Goal: Transaction & Acquisition: Purchase product/service

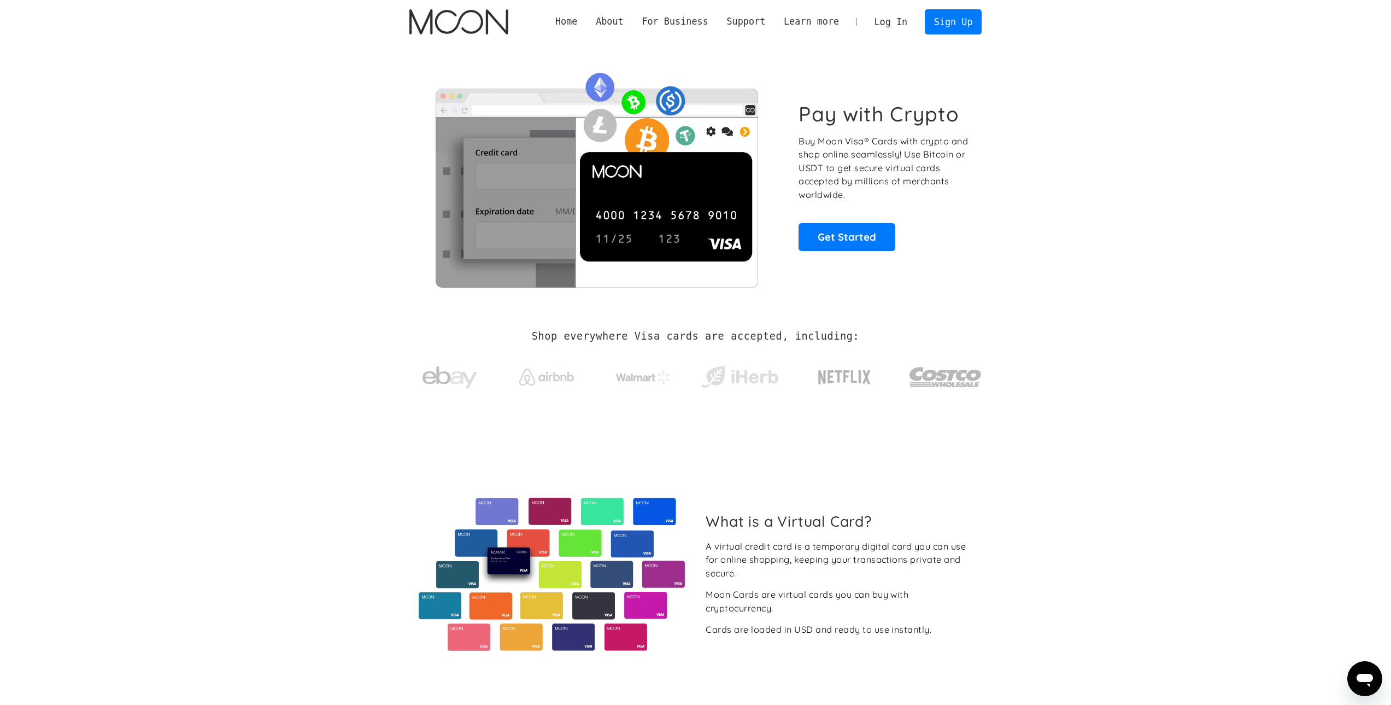
click at [885, 19] on link "Log In" at bounding box center [890, 22] width 51 height 24
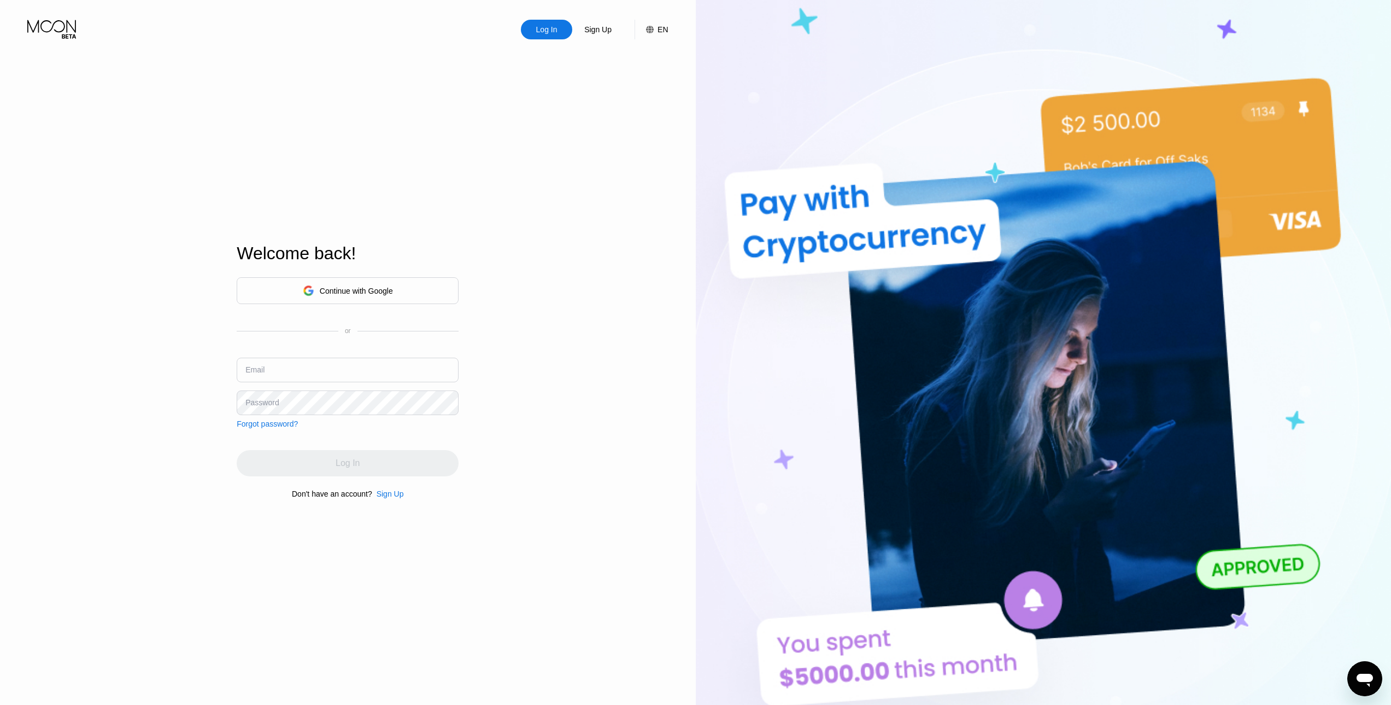
type input "[EMAIL_ADDRESS][DOMAIN_NAME]"
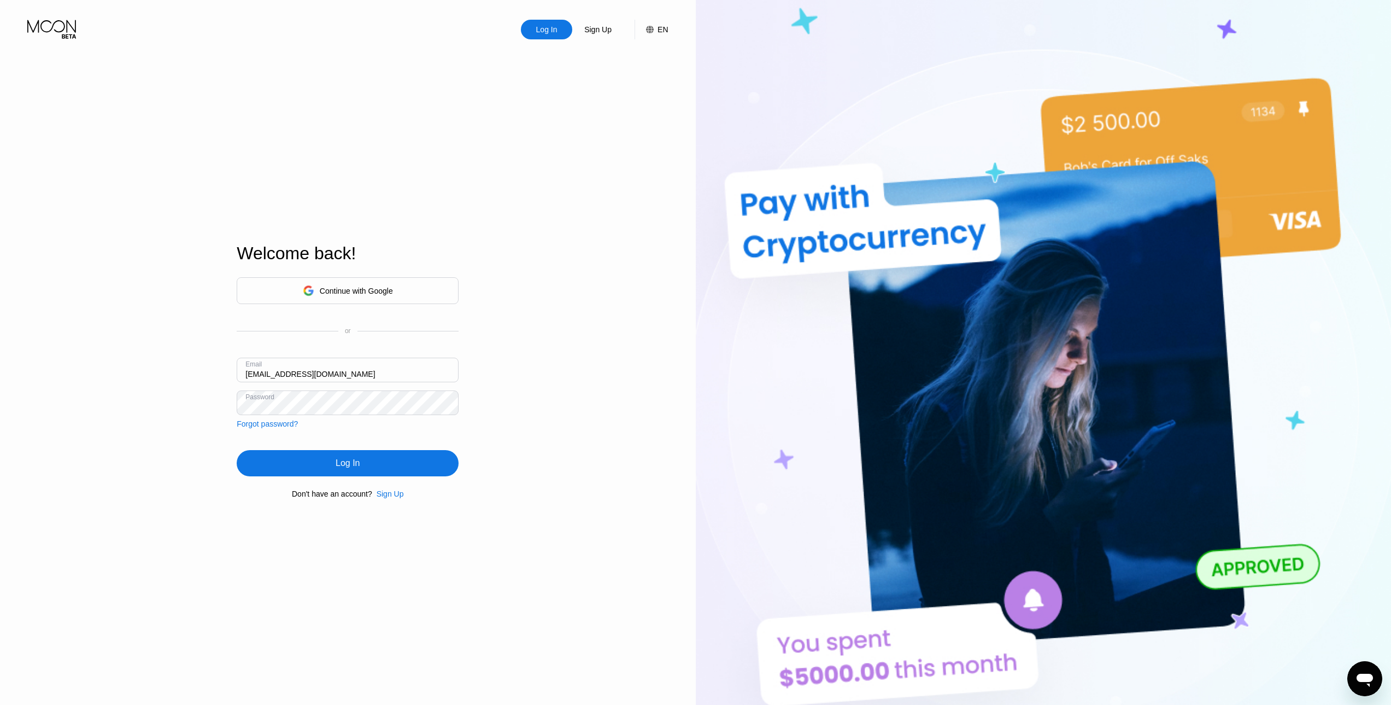
click at [114, 439] on div "Log In Sign Up EN Language Select an item Save Welcome back! Continue with Goog…" at bounding box center [348, 387] width 696 height 775
click at [326, 464] on div "Log In" at bounding box center [348, 463] width 222 height 26
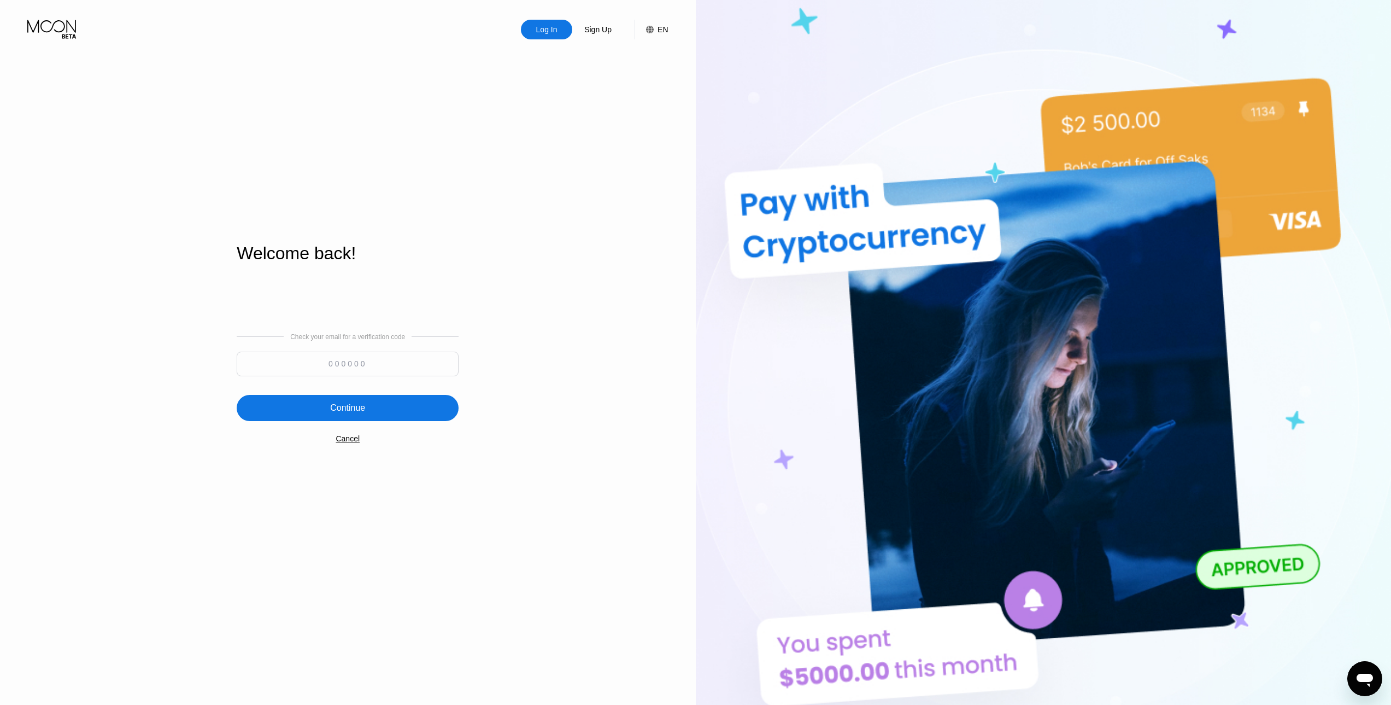
click at [340, 355] on input at bounding box center [348, 363] width 222 height 25
paste input
click at [326, 366] on input at bounding box center [348, 363] width 222 height 25
paste input
click at [329, 362] on input at bounding box center [348, 363] width 222 height 25
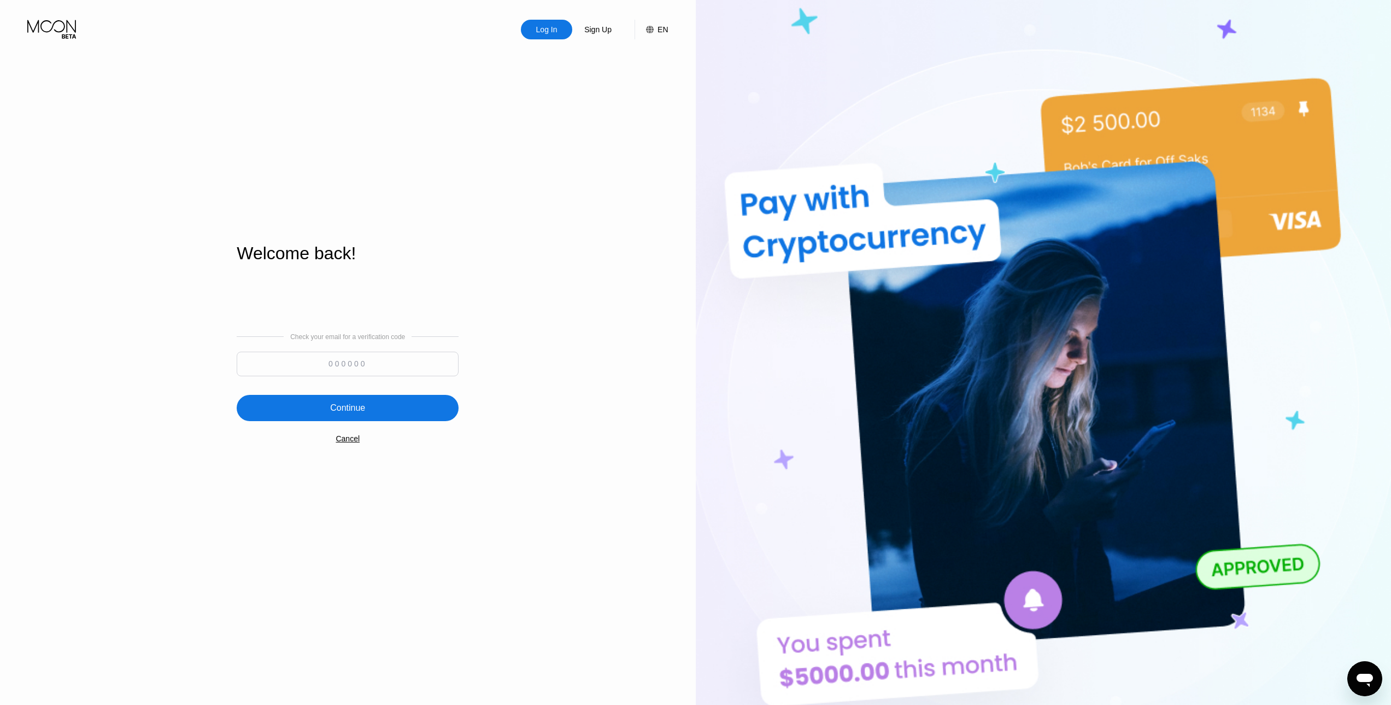
paste input "894019"
type input "894019"
click at [327, 413] on div "Continue" at bounding box center [348, 408] width 222 height 26
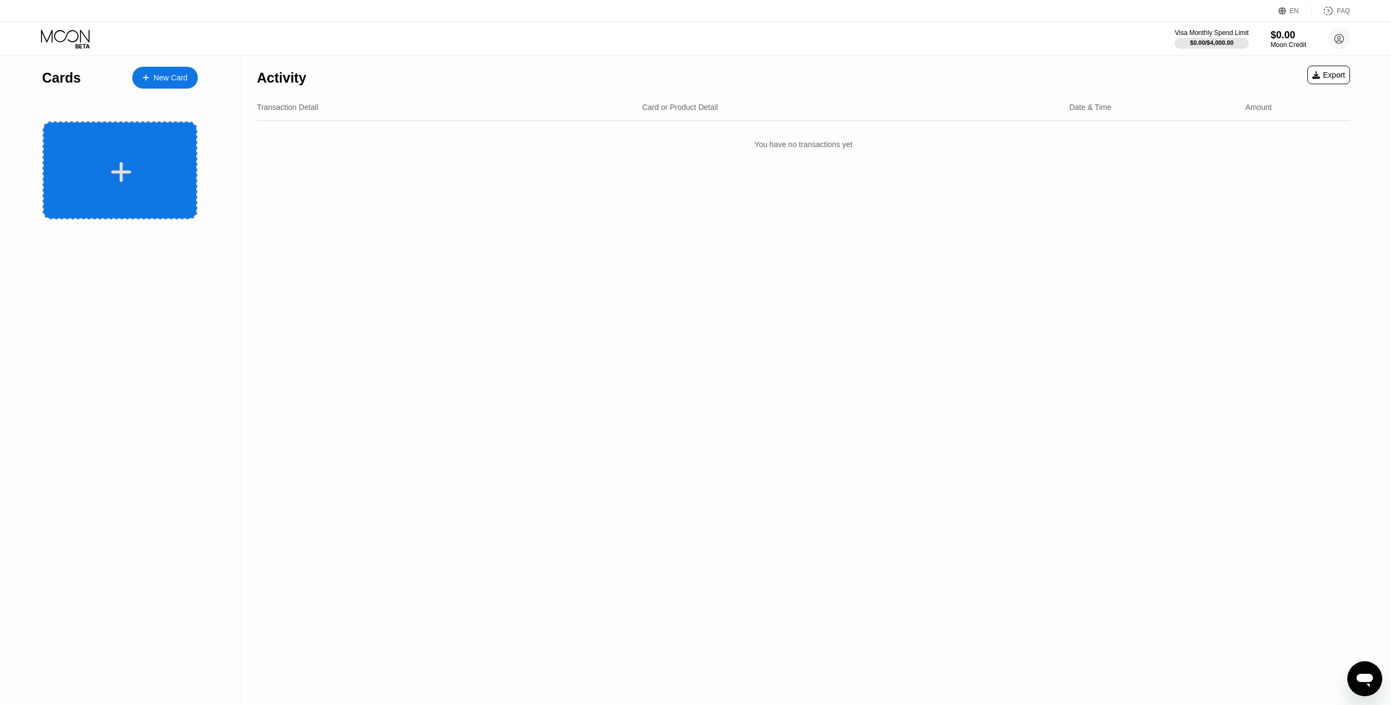
click at [124, 156] on div at bounding box center [120, 170] width 155 height 98
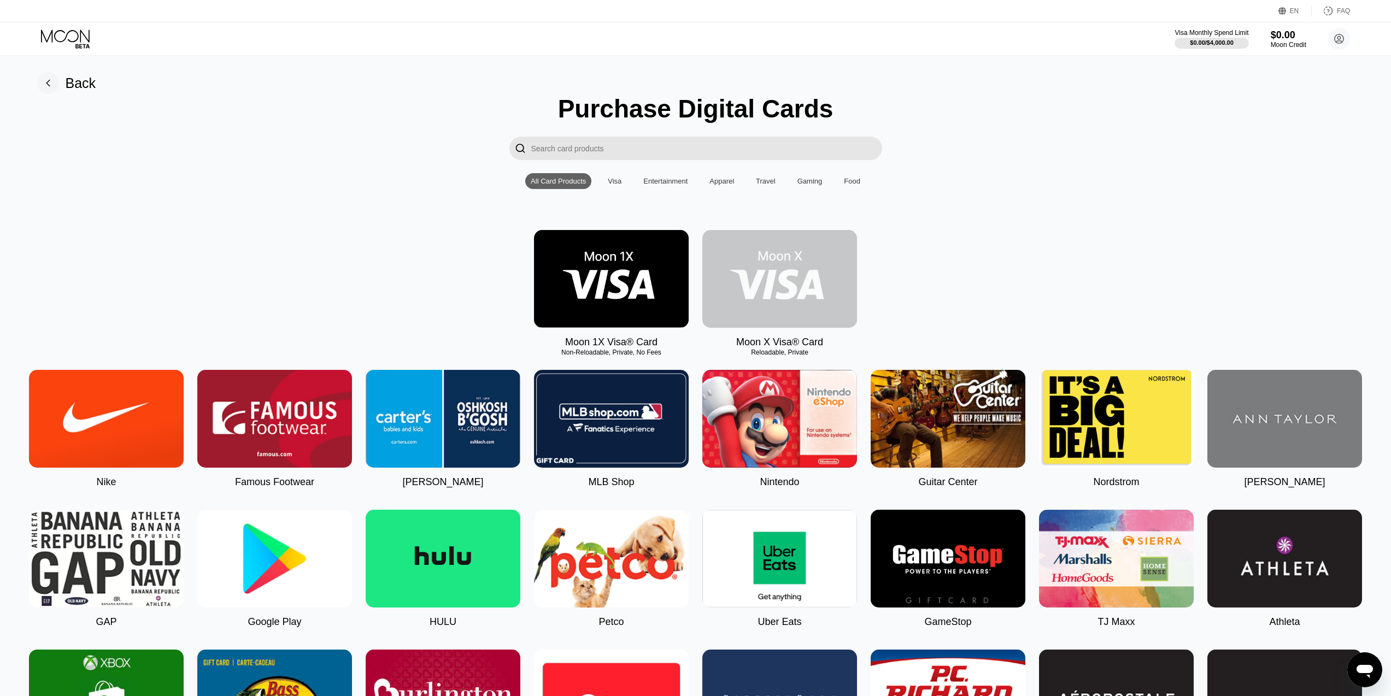
click at [766, 258] on img at bounding box center [779, 279] width 155 height 98
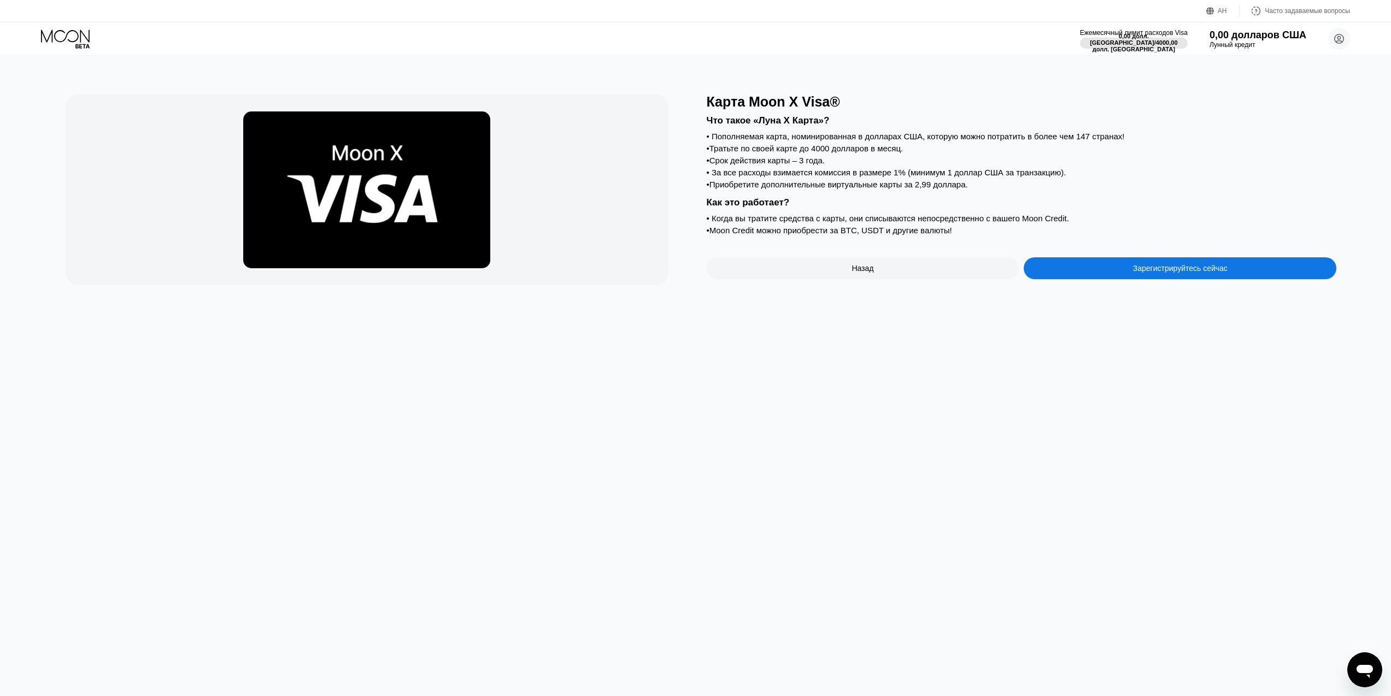
click at [1176, 468] on div "Карта Moon X Visa® Что такое «Луна X Карта»? • Пополняемая карта, номинированна…" at bounding box center [695, 376] width 1399 height 641
click at [1123, 279] on div "Зарегистрируйтесь сейчас" at bounding box center [1180, 268] width 313 height 22
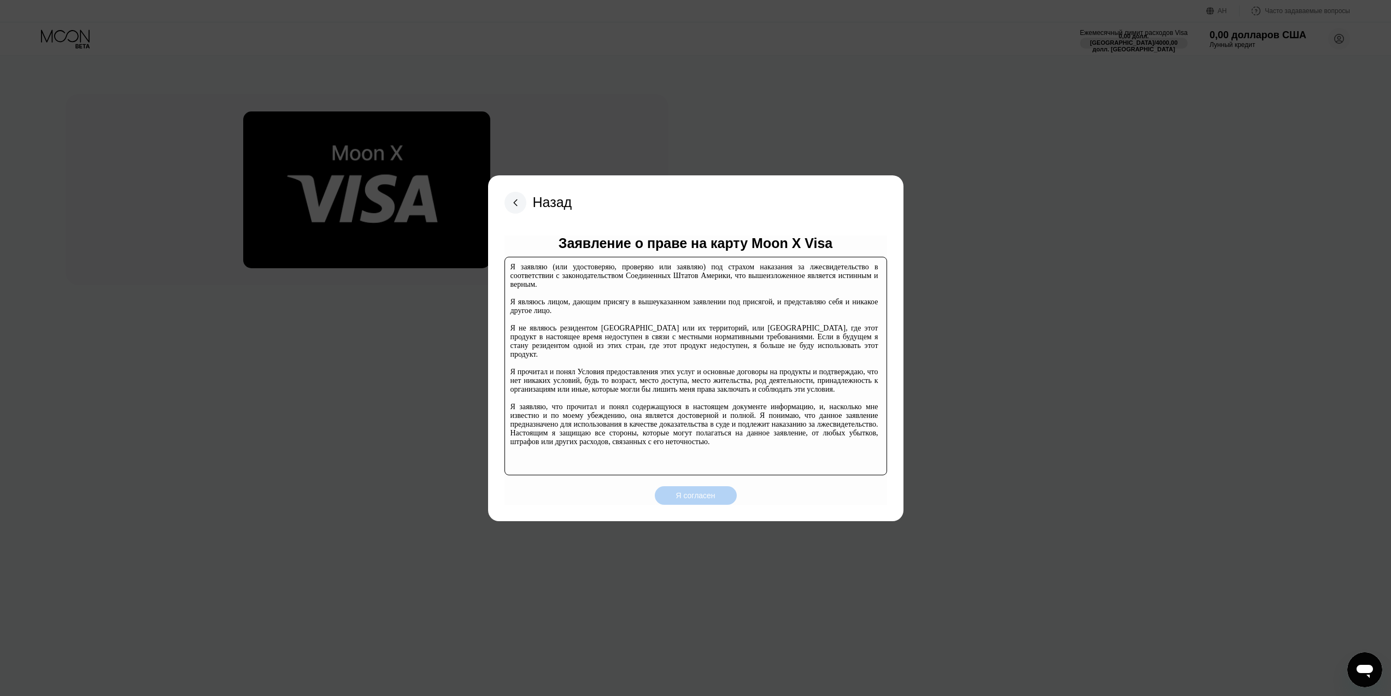
click at [686, 498] on font "Я согласен" at bounding box center [695, 495] width 39 height 9
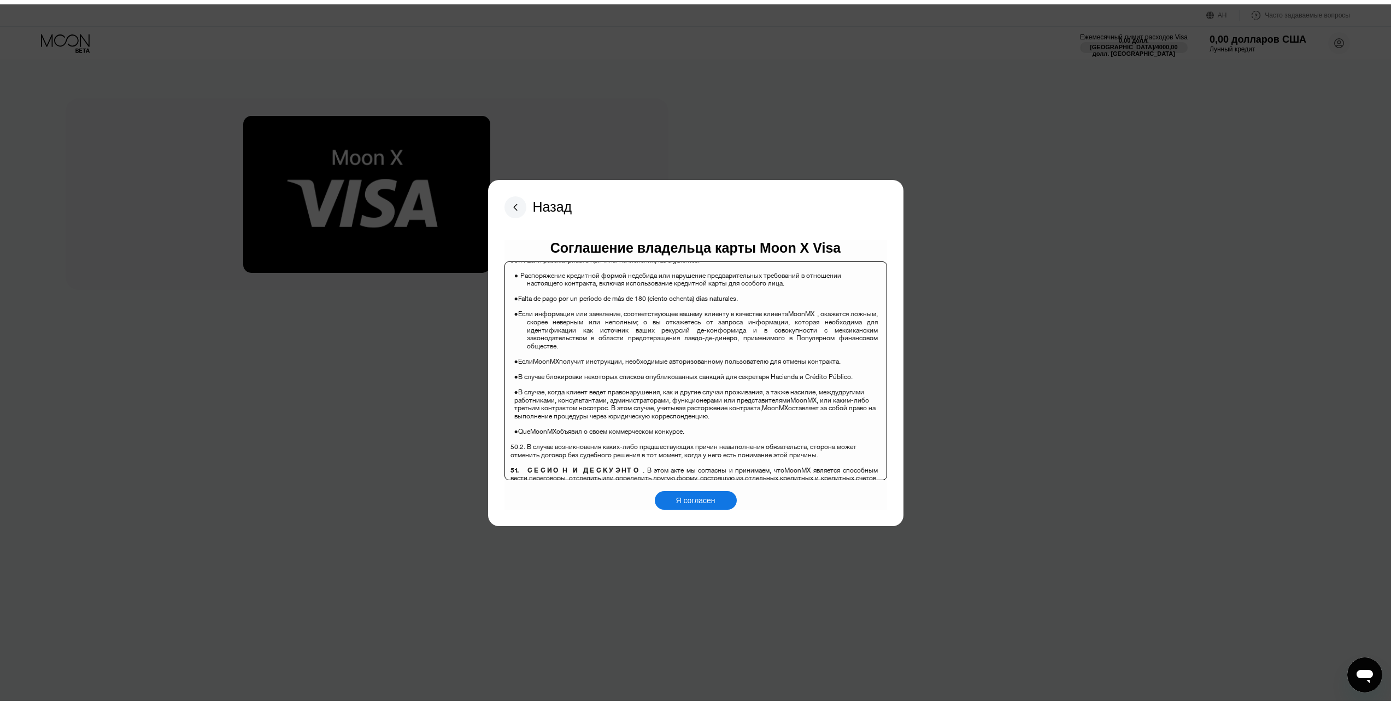
scroll to position [7489, 0]
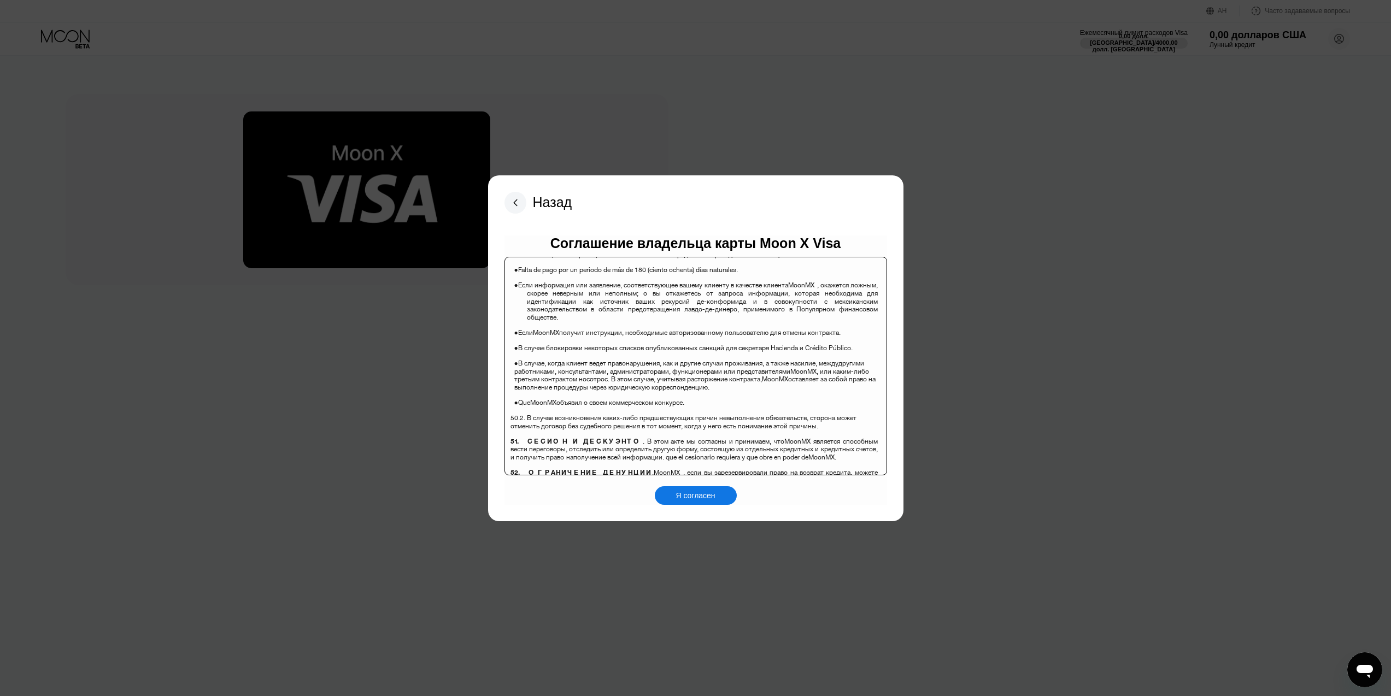
click at [709, 500] on font "Я согласен" at bounding box center [695, 495] width 39 height 9
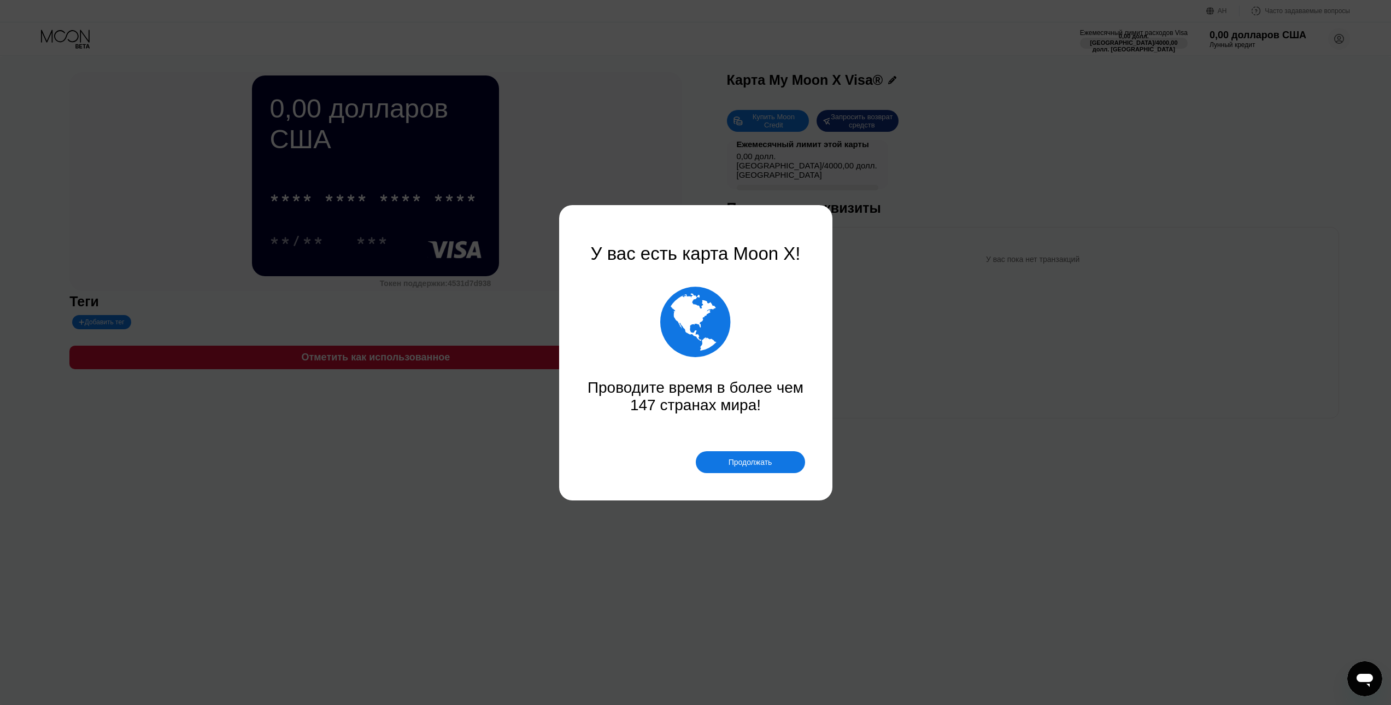
click at [748, 459] on font "Продолжать" at bounding box center [751, 461] width 44 height 9
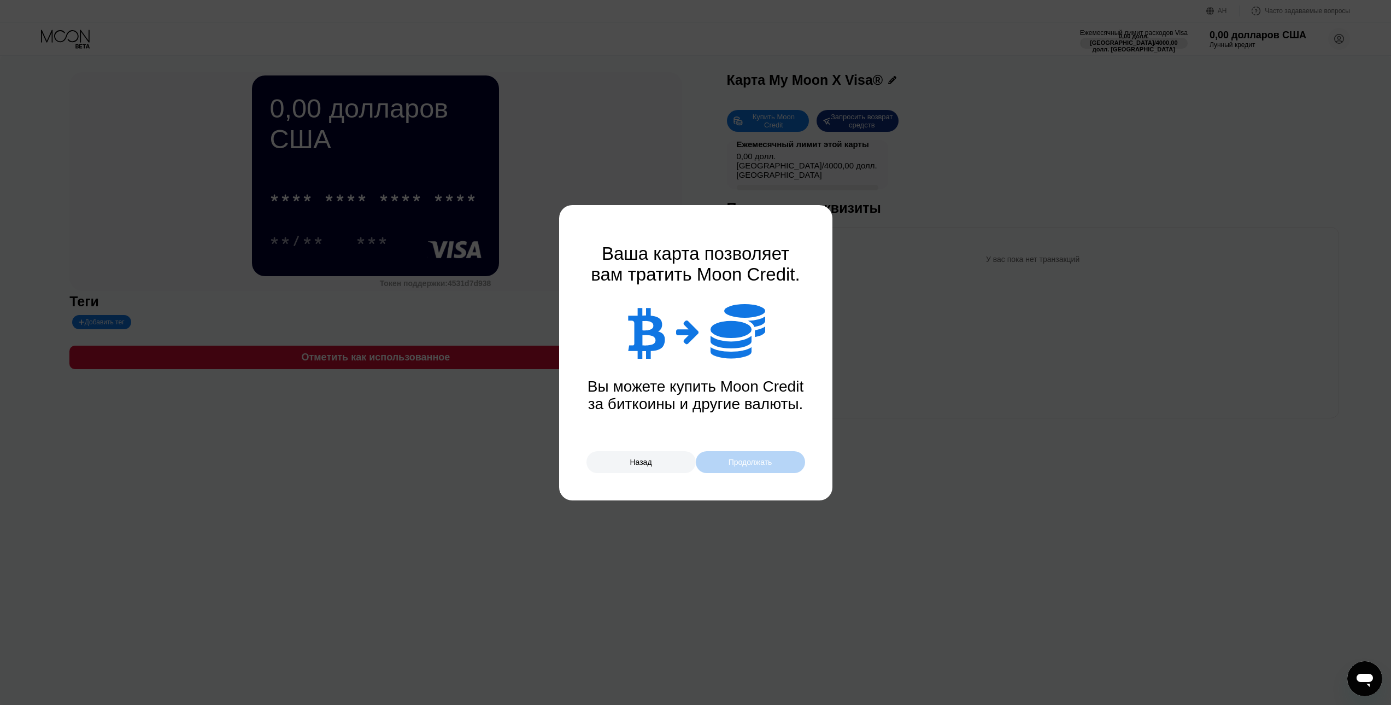
click at [748, 462] on font "Продолжать" at bounding box center [751, 461] width 44 height 9
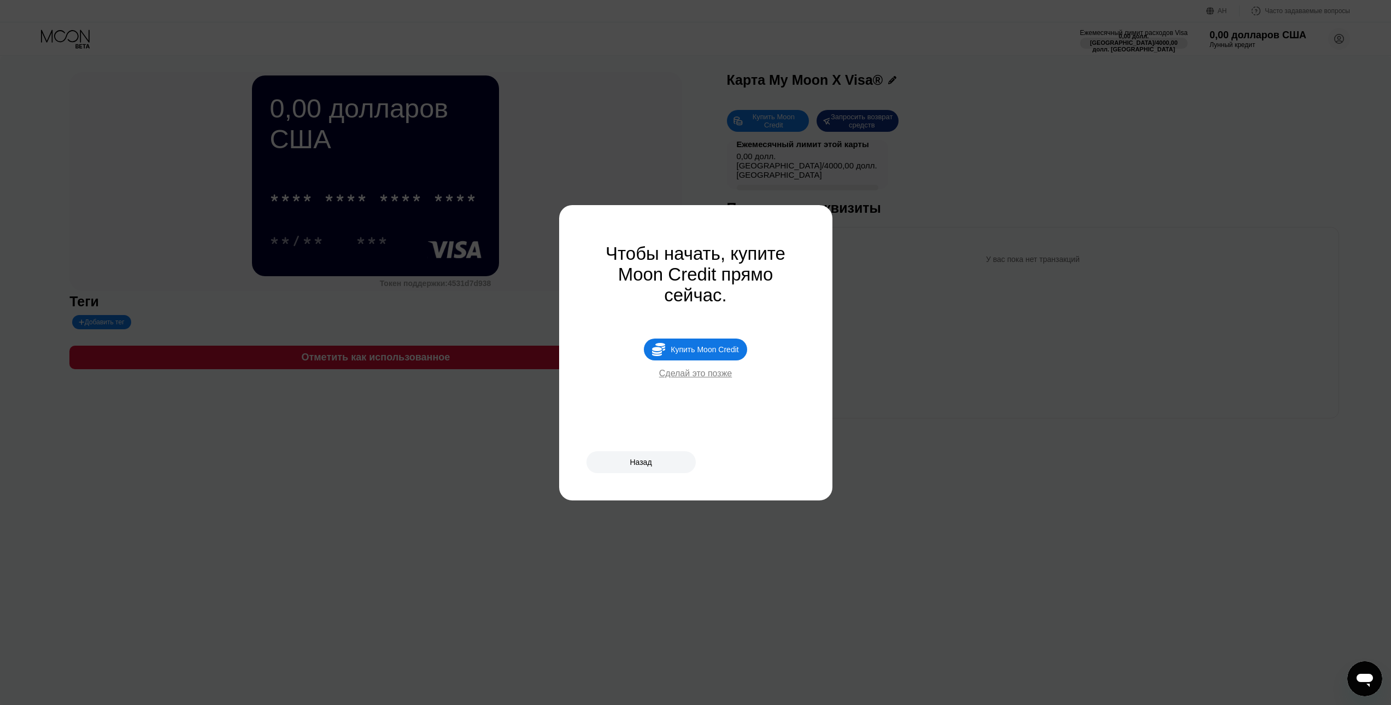
click at [704, 354] on font "Купить Moon Credit" at bounding box center [705, 349] width 68 height 9
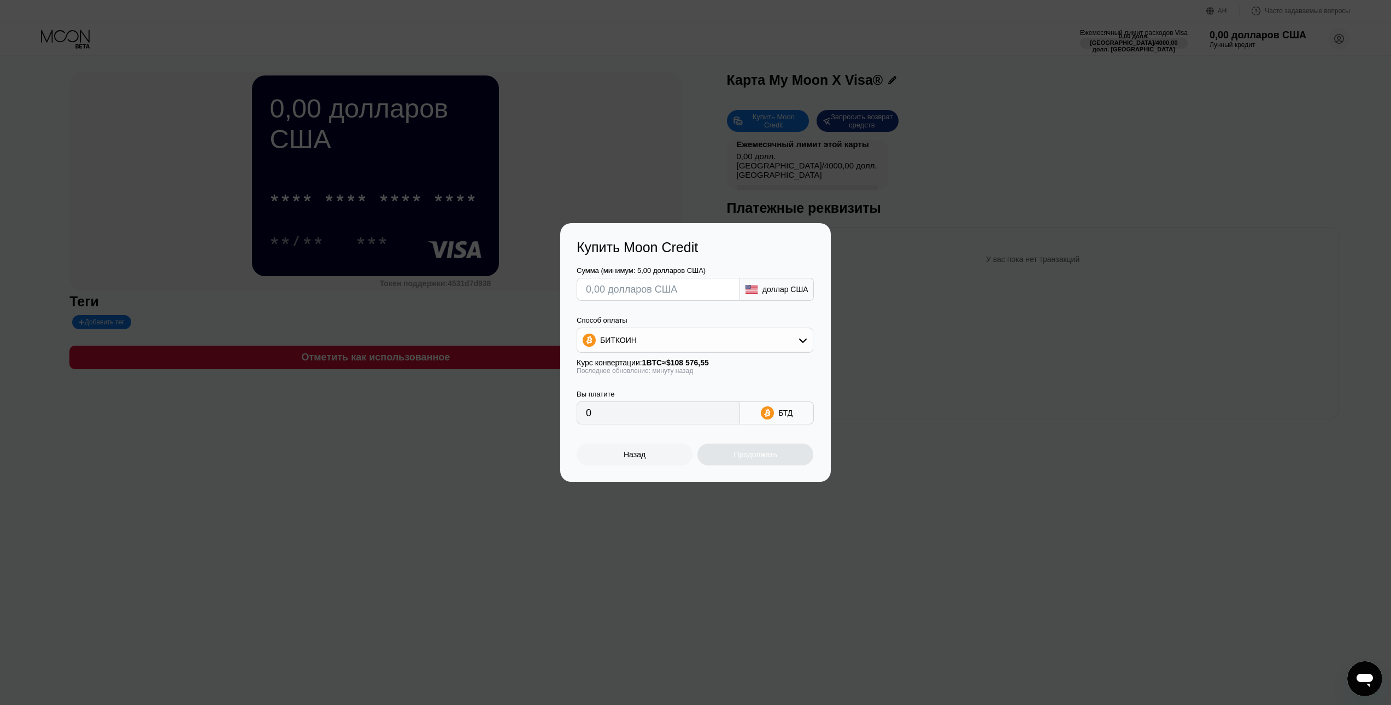
click at [793, 340] on div "БИТКОИН" at bounding box center [695, 340] width 236 height 22
click at [734, 395] on div "USDT на TRON" at bounding box center [702, 394] width 206 height 9
type input "0.00"
click at [673, 288] on input "text" at bounding box center [658, 289] width 145 height 22
type input "$50"
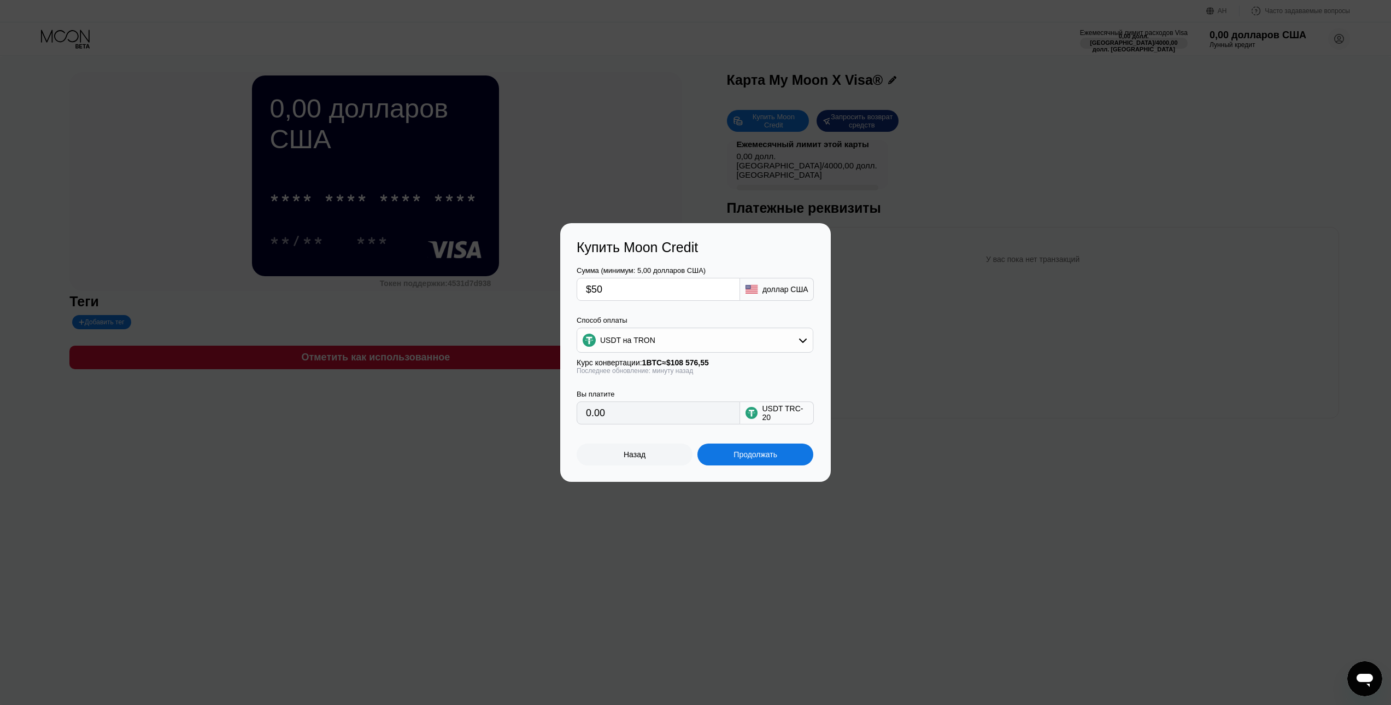
type input "50.51"
type input "$50"
click at [760, 457] on font "Продолжать" at bounding box center [756, 454] width 44 height 9
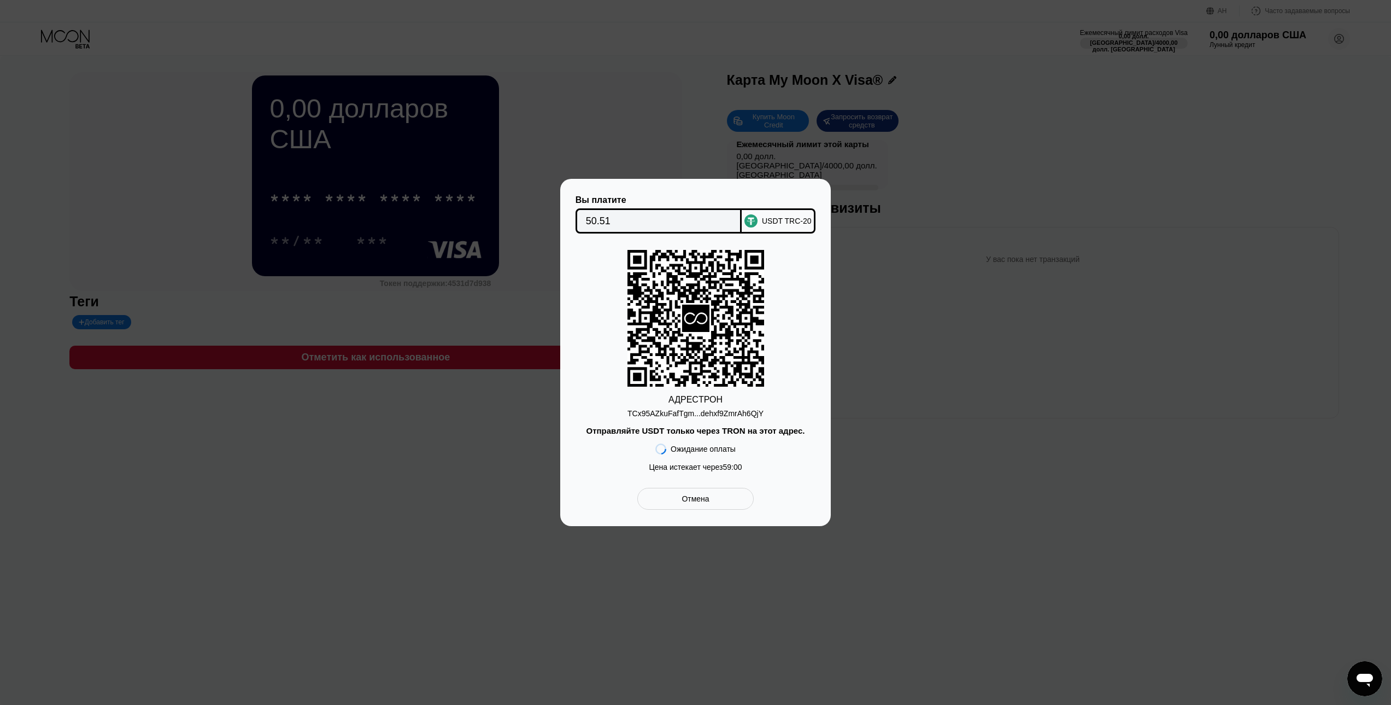
drag, startPoint x: 629, startPoint y: 413, endPoint x: 751, endPoint y: 419, distance: 122.6
click at [751, 419] on div "АДРЕС ТРОН TCx95AZkuFafTgm...dehxf9ZmrAh6QjY Отправляйте USDT только через TRON…" at bounding box center [696, 363] width 238 height 227
click at [674, 404] on div "TCx95AZkuFafTgm...dehxf9ZmrAh6QjY" at bounding box center [695, 410] width 136 height 13
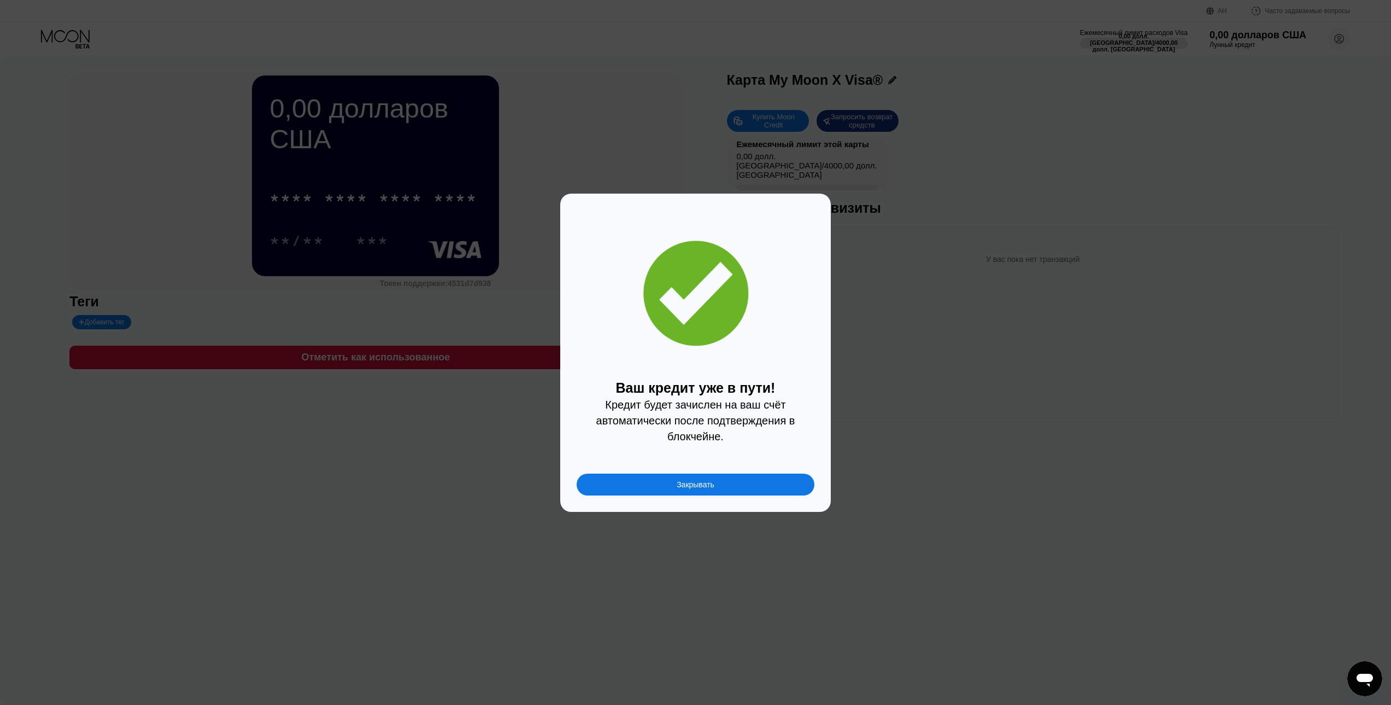
click at [717, 489] on div "Закрывать" at bounding box center [696, 484] width 238 height 22
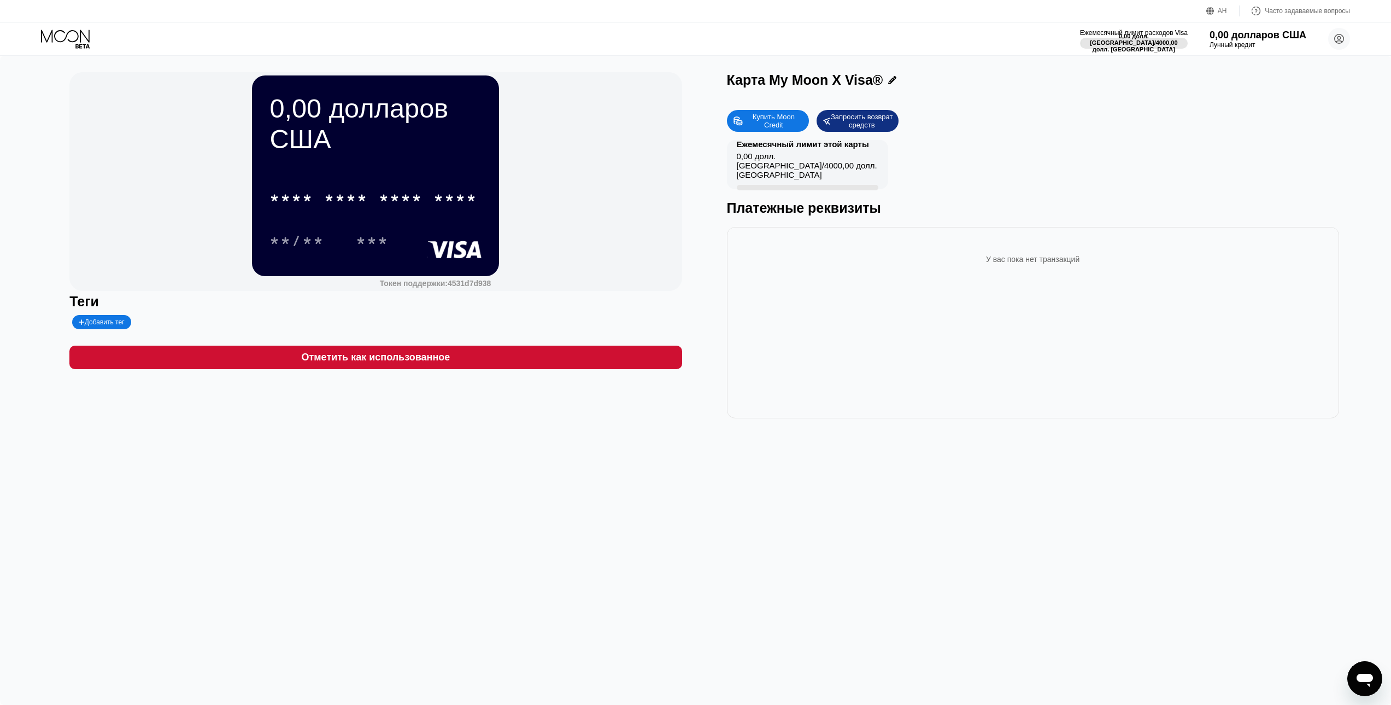
click at [717, 491] on div "0,00 долларов США * * * * * * * * * * * * **** **/** *** Токен поддержки: 4531d…" at bounding box center [695, 380] width 1391 height 649
click at [1187, 104] on div "Карта My Moon X Visa® Купить Moon Credit Запросить возврат средств Ежемесячный …" at bounding box center [1033, 245] width 612 height 346
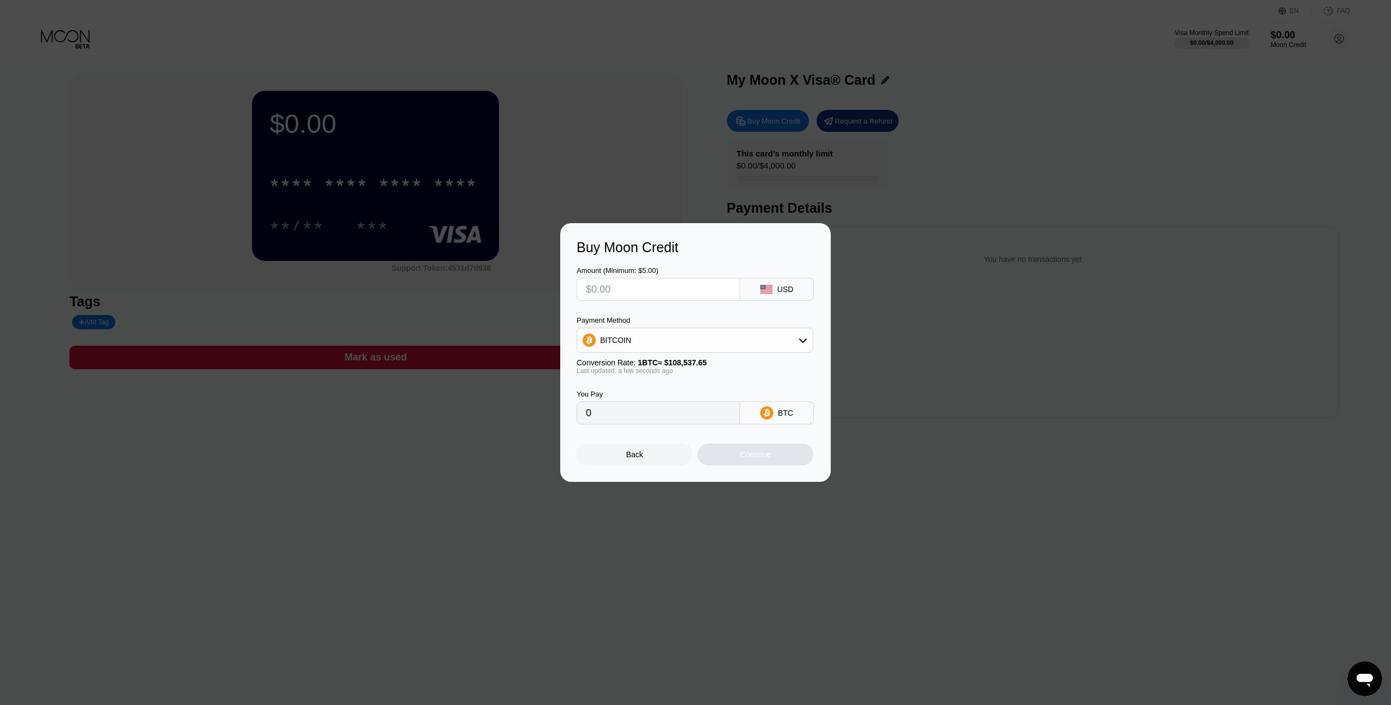
click at [625, 453] on div "Back" at bounding box center [635, 454] width 116 height 22
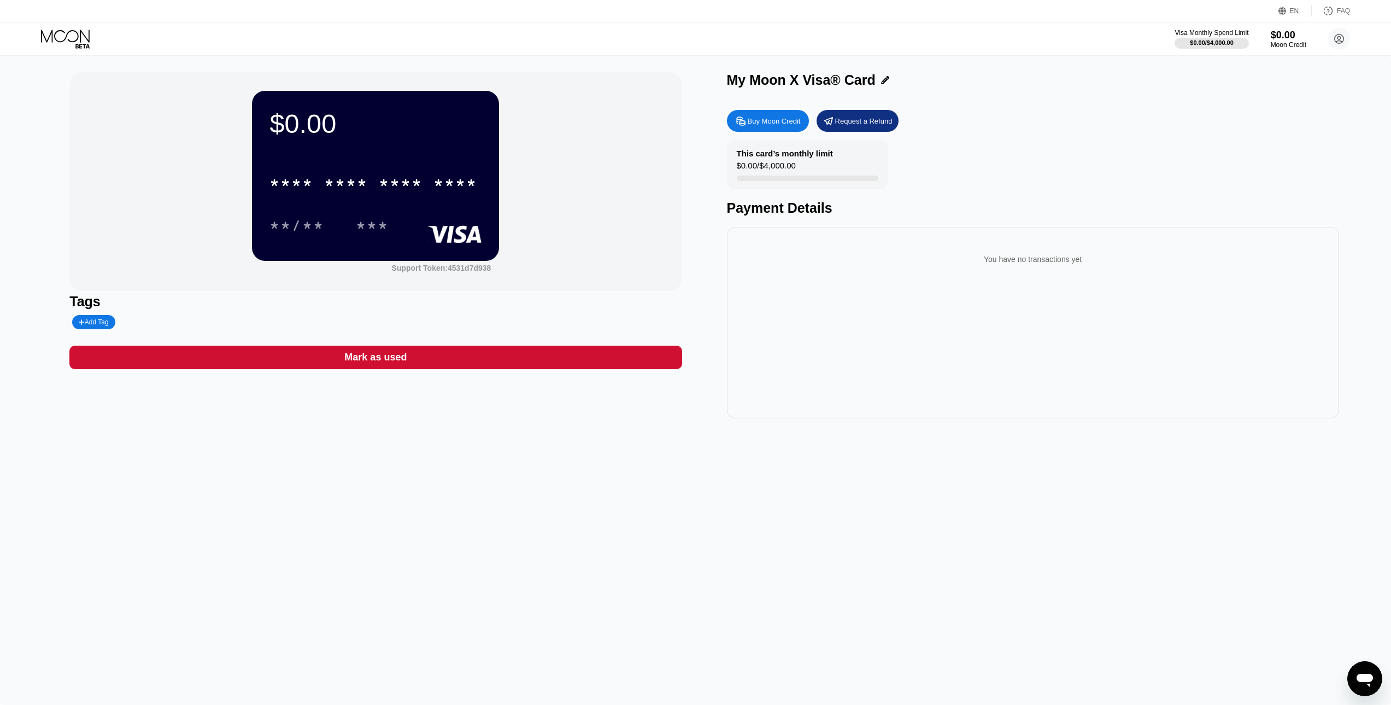
click at [369, 152] on div "$0.00 * * * * * * * * * * * * **** **/** ***" at bounding box center [375, 175] width 247 height 169
click at [1107, 177] on div "This card’s monthly limit $0.00 / $4,000.00 Payment Details" at bounding box center [1033, 178] width 612 height 76
click at [395, 128] on div "$0.00" at bounding box center [375, 123] width 212 height 31
click at [434, 181] on div "****" at bounding box center [455, 183] width 44 height 17
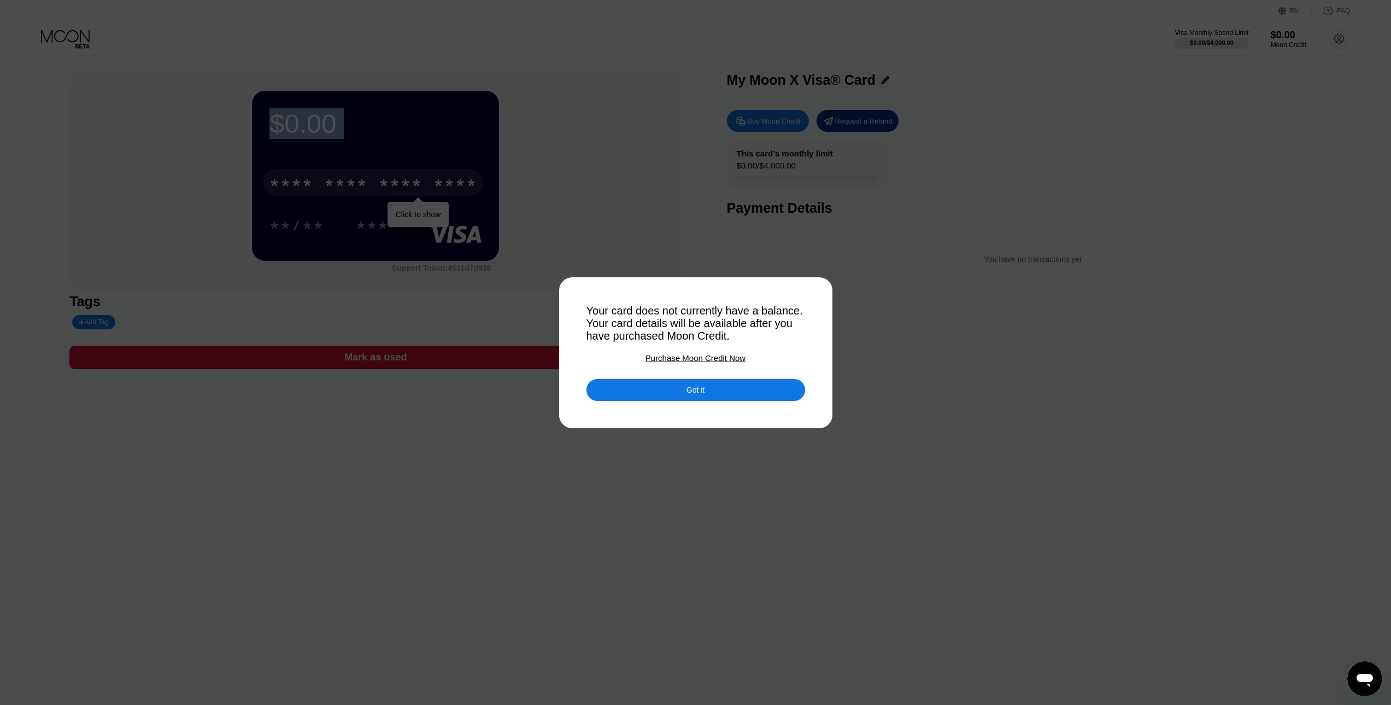
click at [673, 394] on div "Got it" at bounding box center [695, 390] width 219 height 22
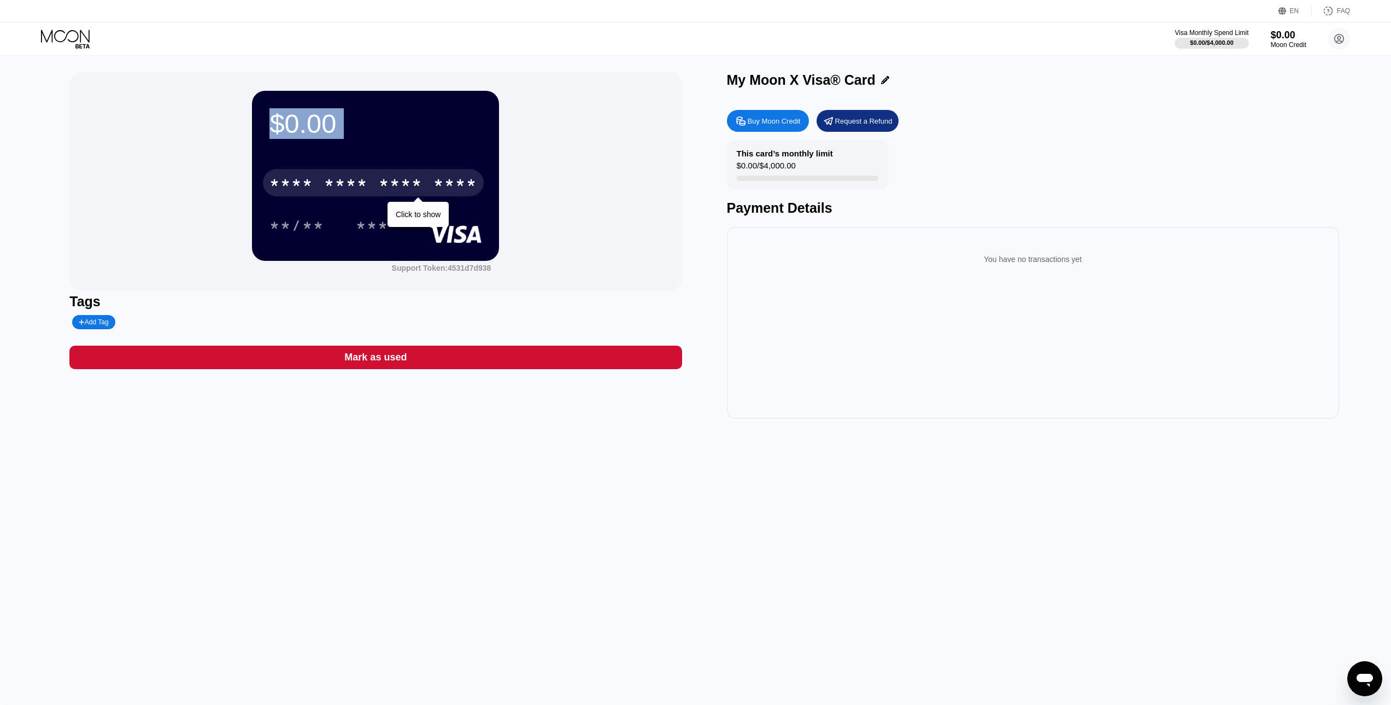
click at [646, 454] on div "$0.00 * * * * * * * * * * * * **** Click to show **/** *** Support Token: 4531d…" at bounding box center [695, 380] width 1391 height 649
click at [646, 442] on div "$0.00 * * * * * * * * * * * * **** Click to show **/** *** Support Token: 4531d…" at bounding box center [695, 380] width 1391 height 649
click at [539, 565] on div "$0.00 * * * * * * * * * * * * **** Click to show **/** *** Support Token: 4531d…" at bounding box center [695, 380] width 1391 height 649
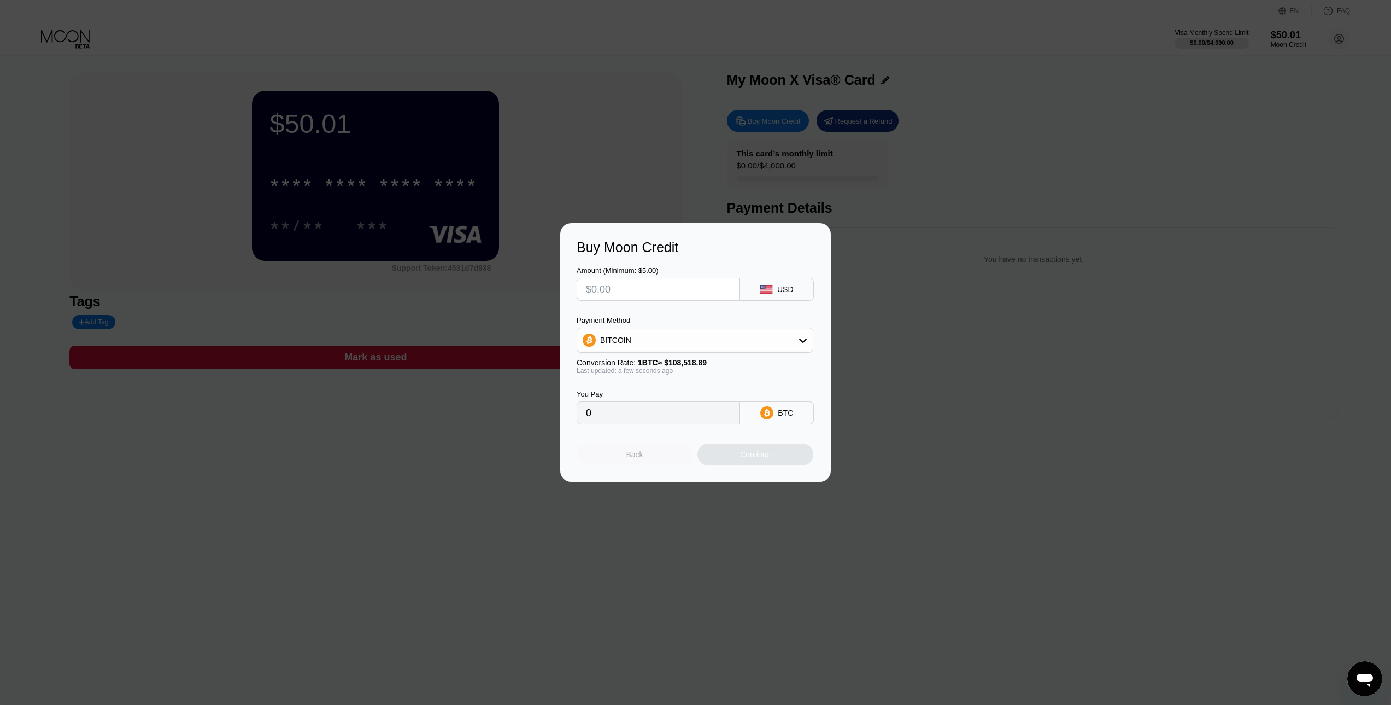
click at [635, 457] on div "Back" at bounding box center [634, 454] width 17 height 9
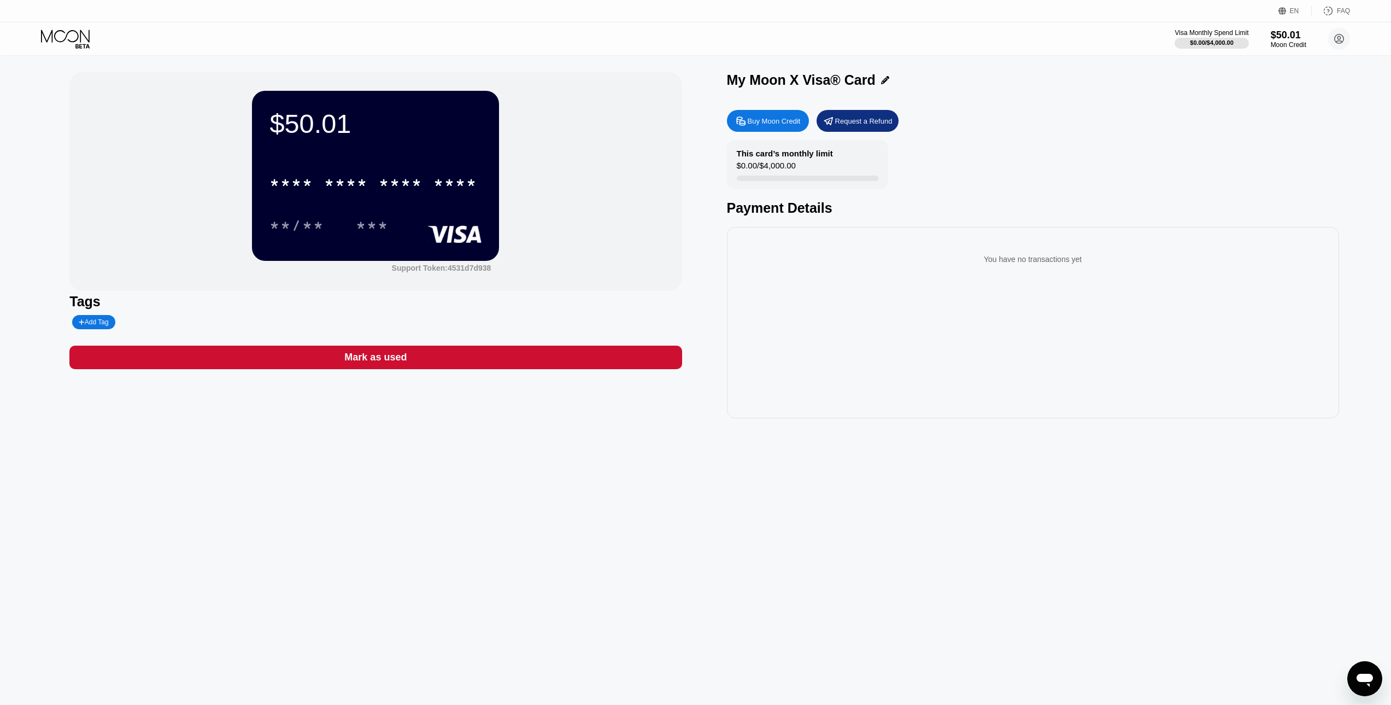
click at [509, 515] on div at bounding box center [699, 352] width 1399 height 705
click at [404, 177] on div "* * * * * * * * * * * * ****" at bounding box center [373, 182] width 221 height 27
drag, startPoint x: 266, startPoint y: 226, endPoint x: 251, endPoint y: 210, distance: 20.9
click at [251, 210] on div "$50.01 * * * * * * * * * * * * 2985 08/28 603 Support Token: 4531d7d938" at bounding box center [375, 181] width 612 height 219
click at [398, 186] on div "* * * *" at bounding box center [401, 183] width 44 height 17
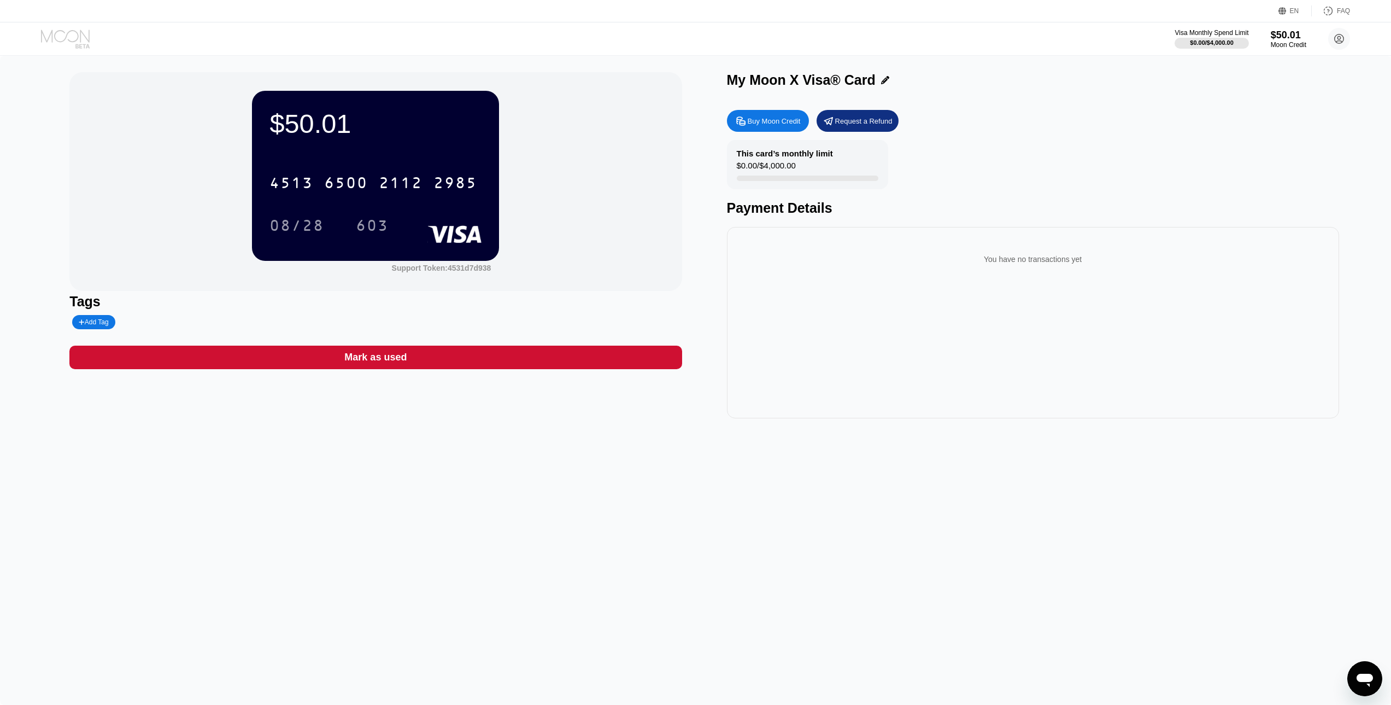
click at [71, 30] on icon at bounding box center [66, 39] width 51 height 19
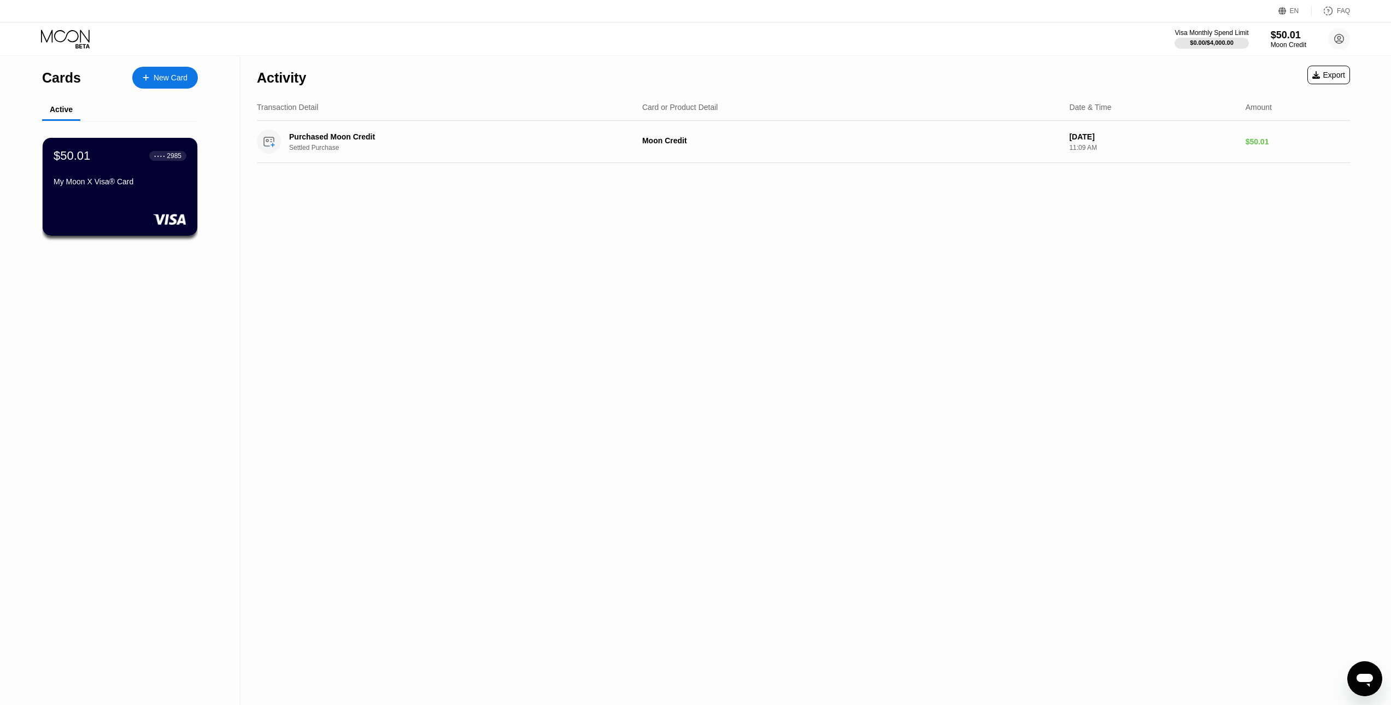
click at [714, 392] on div "Activity Export Transaction Detail Card or Product Detail Date & Time Amount Pu…" at bounding box center [803, 380] width 1126 height 649
click at [343, 136] on div "Purchased Moon Credit" at bounding box center [446, 136] width 315 height 9
drag, startPoint x: 982, startPoint y: 339, endPoint x: 979, endPoint y: 322, distance: 17.6
click at [980, 330] on div "Activity Export Transaction Detail Card or Product Detail Date & Time Amount Pu…" at bounding box center [803, 380] width 1126 height 649
